Goal: Check status

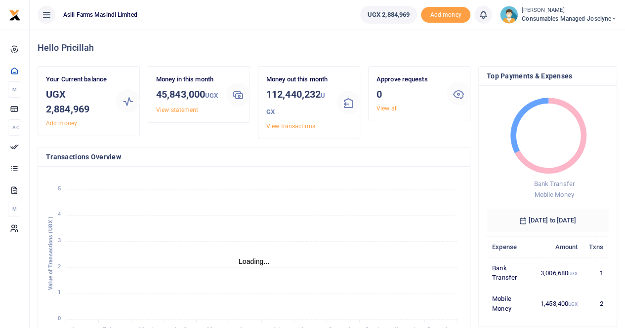
scroll to position [138, 115]
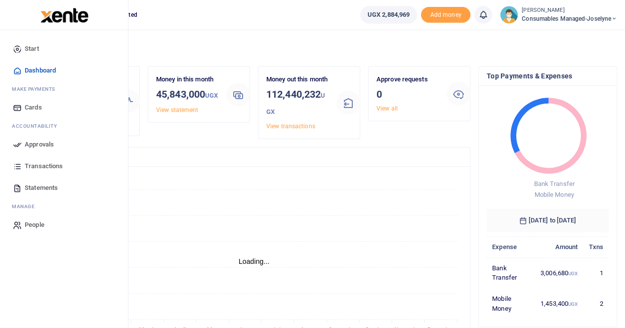
click at [37, 144] on span "Approvals" at bounding box center [39, 145] width 29 height 10
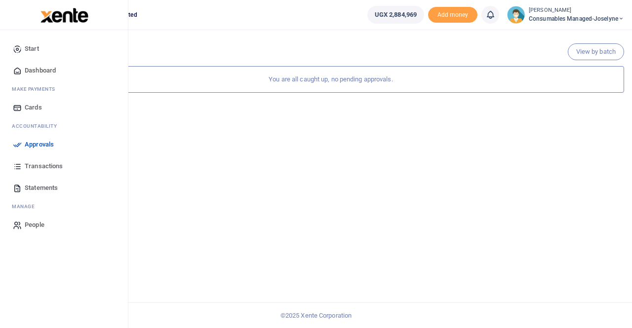
click at [39, 143] on span "Approvals" at bounding box center [39, 145] width 29 height 10
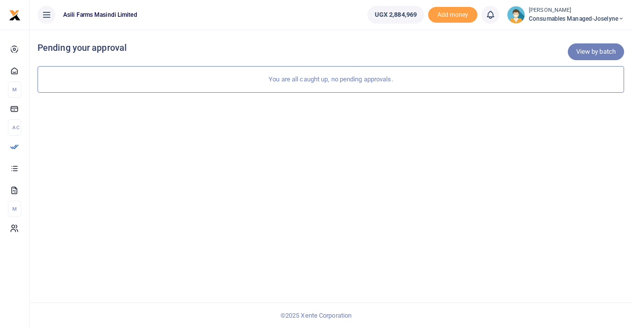
click at [591, 49] on link "View by batch" at bounding box center [596, 51] width 56 height 17
click at [589, 54] on link "View by category" at bounding box center [591, 51] width 65 height 17
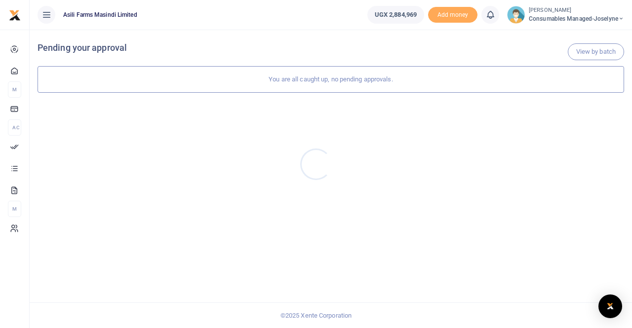
click at [585, 51] on div at bounding box center [316, 164] width 632 height 328
click at [602, 46] on link "View by batch" at bounding box center [596, 51] width 56 height 17
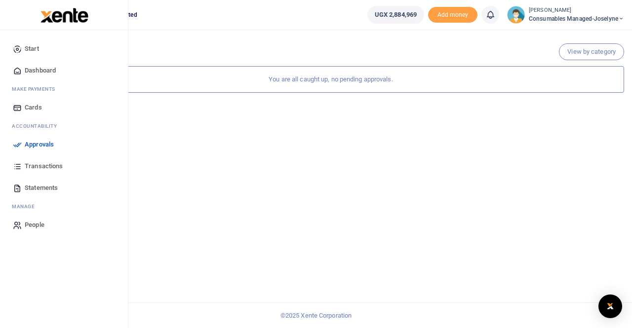
click at [42, 165] on span "Transactions" at bounding box center [44, 166] width 38 height 10
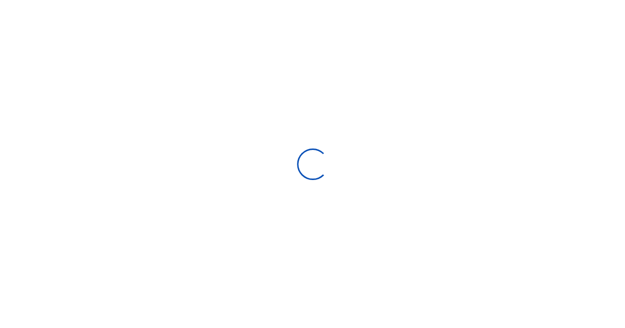
scroll to position [49, 0]
